Goal: Find specific page/section: Find specific page/section

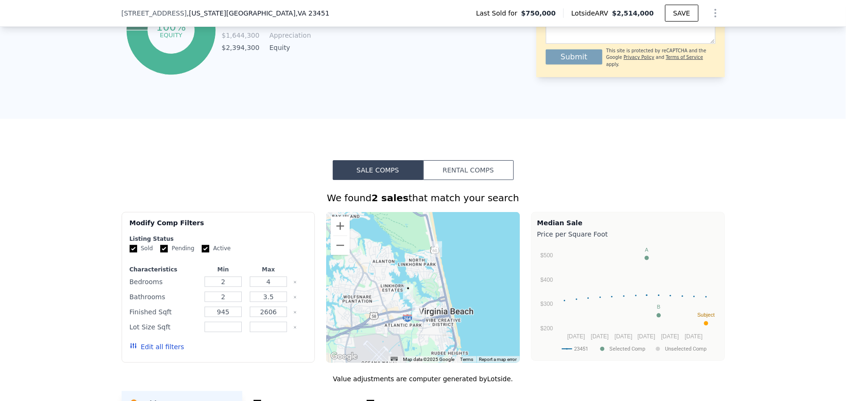
scroll to position [680, 0]
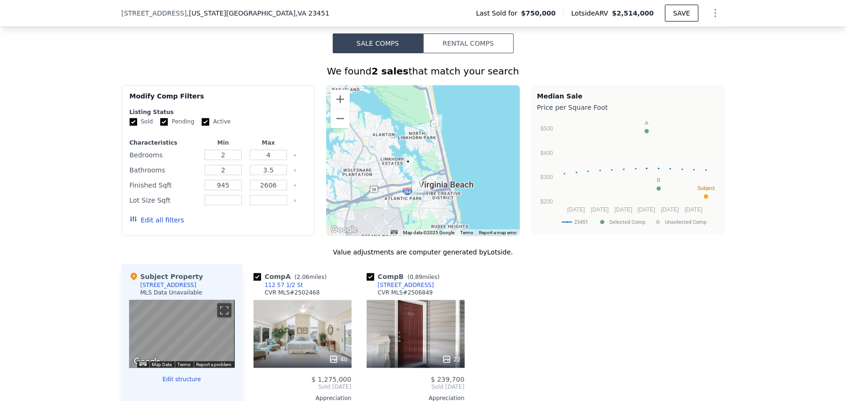
drag, startPoint x: 488, startPoint y: 220, endPoint x: 593, endPoint y: 228, distance: 105.4
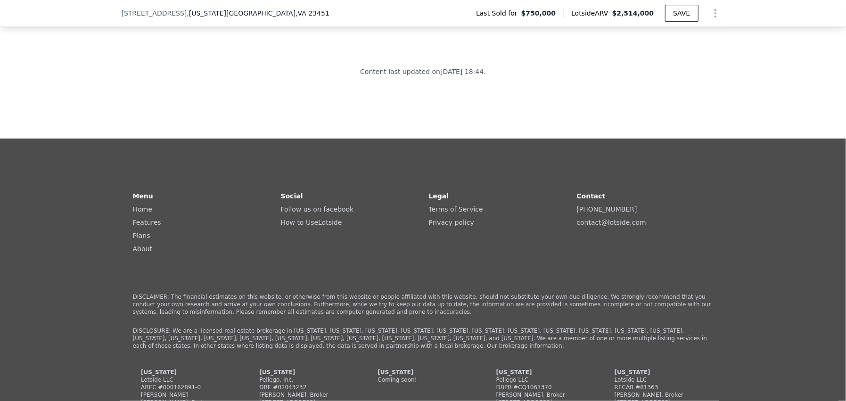
scroll to position [2094, 0]
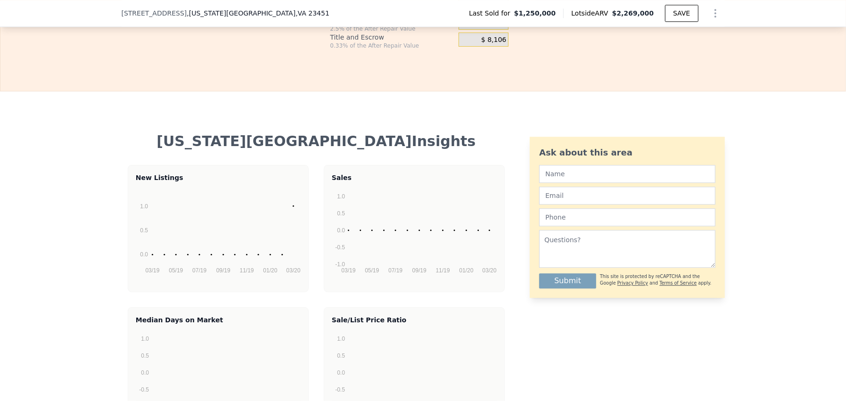
scroll to position [1787, 0]
